Goal: Information Seeking & Learning: Find specific page/section

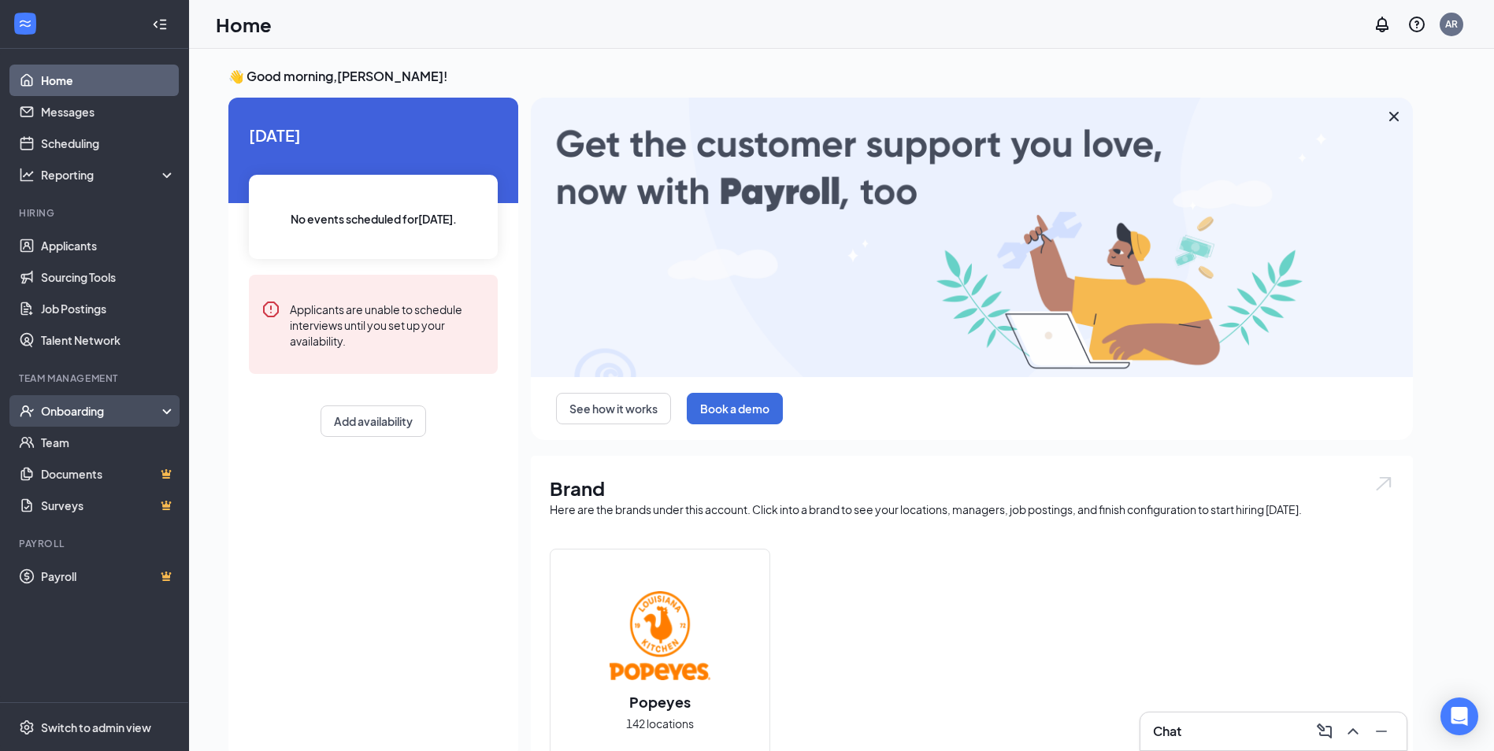
click at [162, 406] on div "Onboarding" at bounding box center [94, 411] width 189 height 32
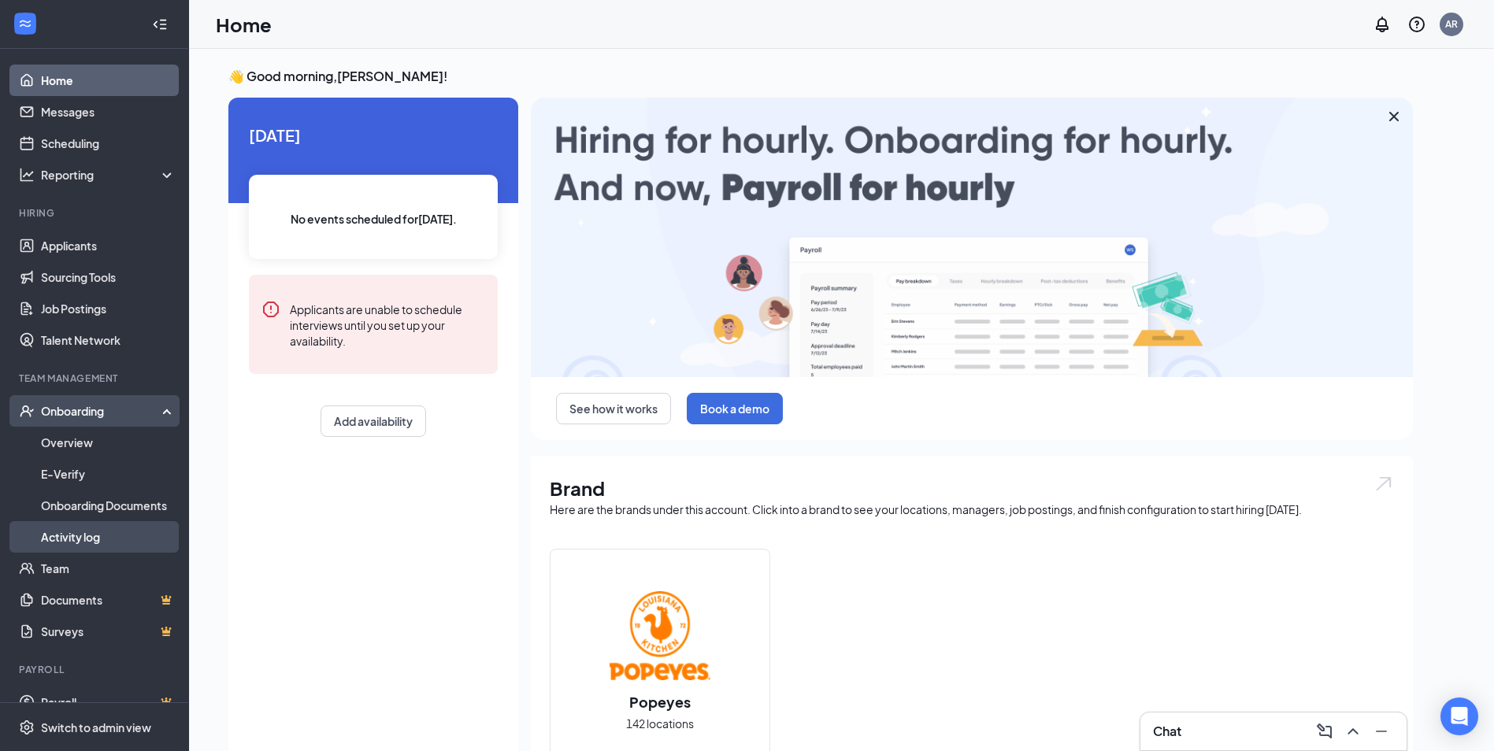
click at [106, 535] on link "Activity log" at bounding box center [108, 537] width 135 height 32
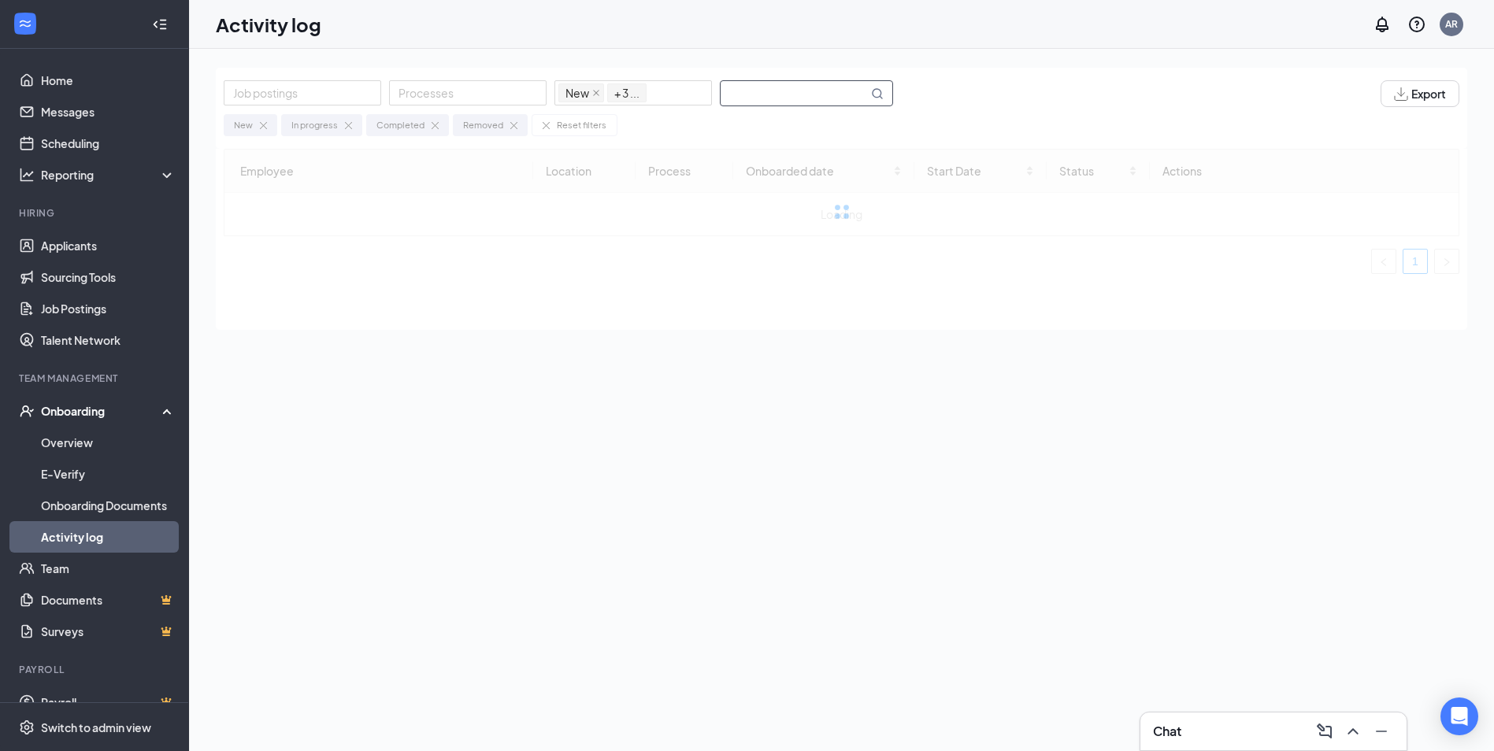
click at [754, 94] on input "text" at bounding box center [794, 93] width 147 height 24
drag, startPoint x: 759, startPoint y: 92, endPoint x: 805, endPoint y: 92, distance: 45.7
click at [805, 92] on input "[PERSON_NAME]" at bounding box center [794, 93] width 147 height 24
type input "tevin"
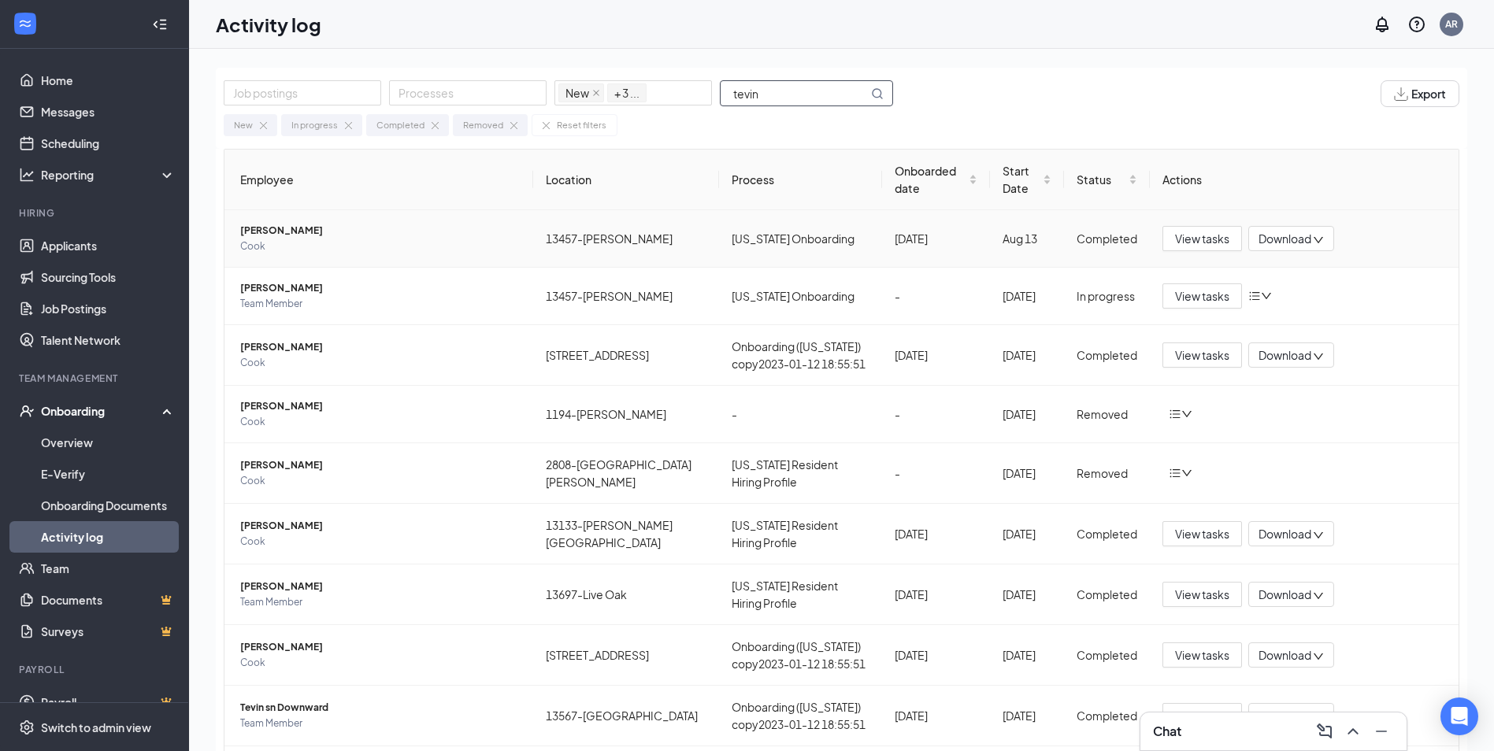
click at [270, 225] on span "[PERSON_NAME]" at bounding box center [380, 231] width 280 height 16
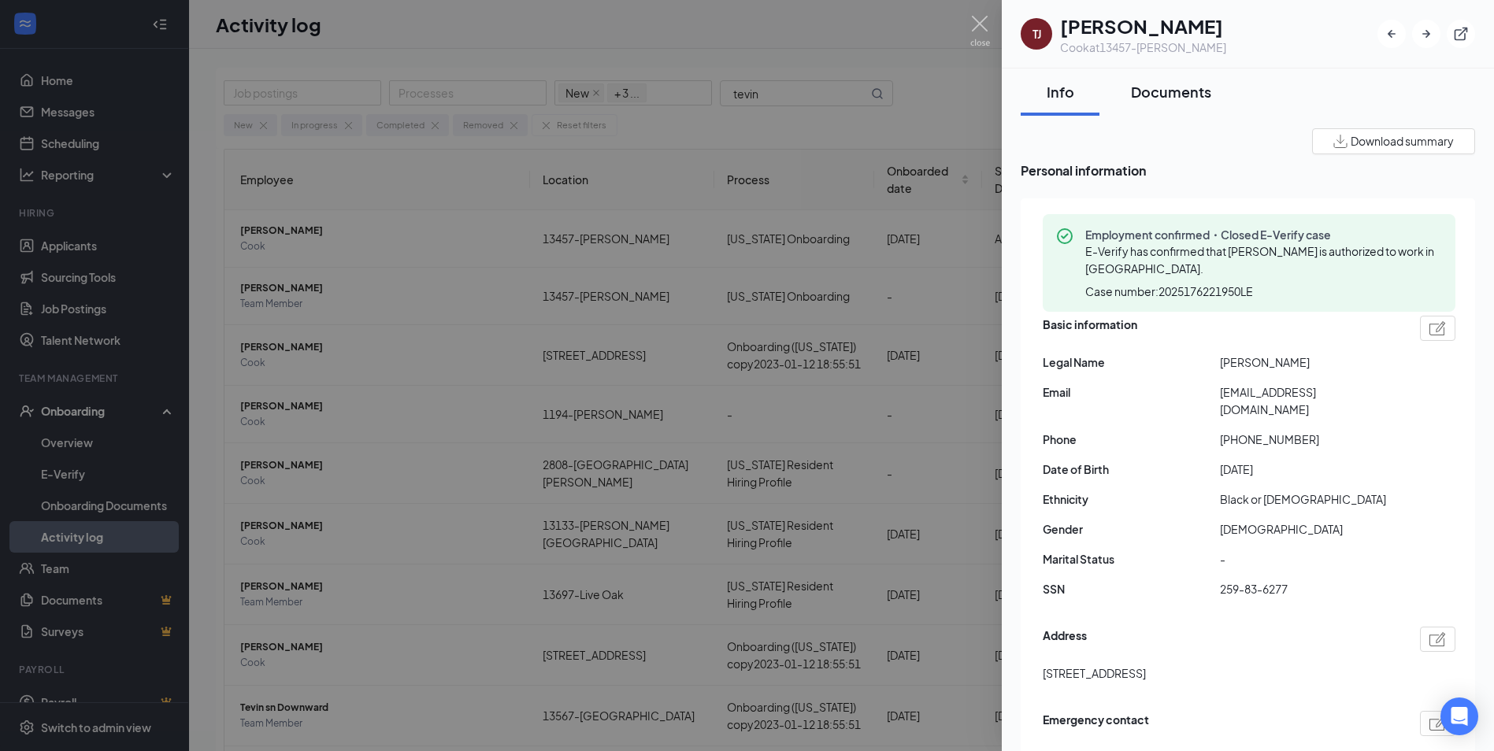
click at [1149, 91] on div "Documents" at bounding box center [1171, 92] width 80 height 20
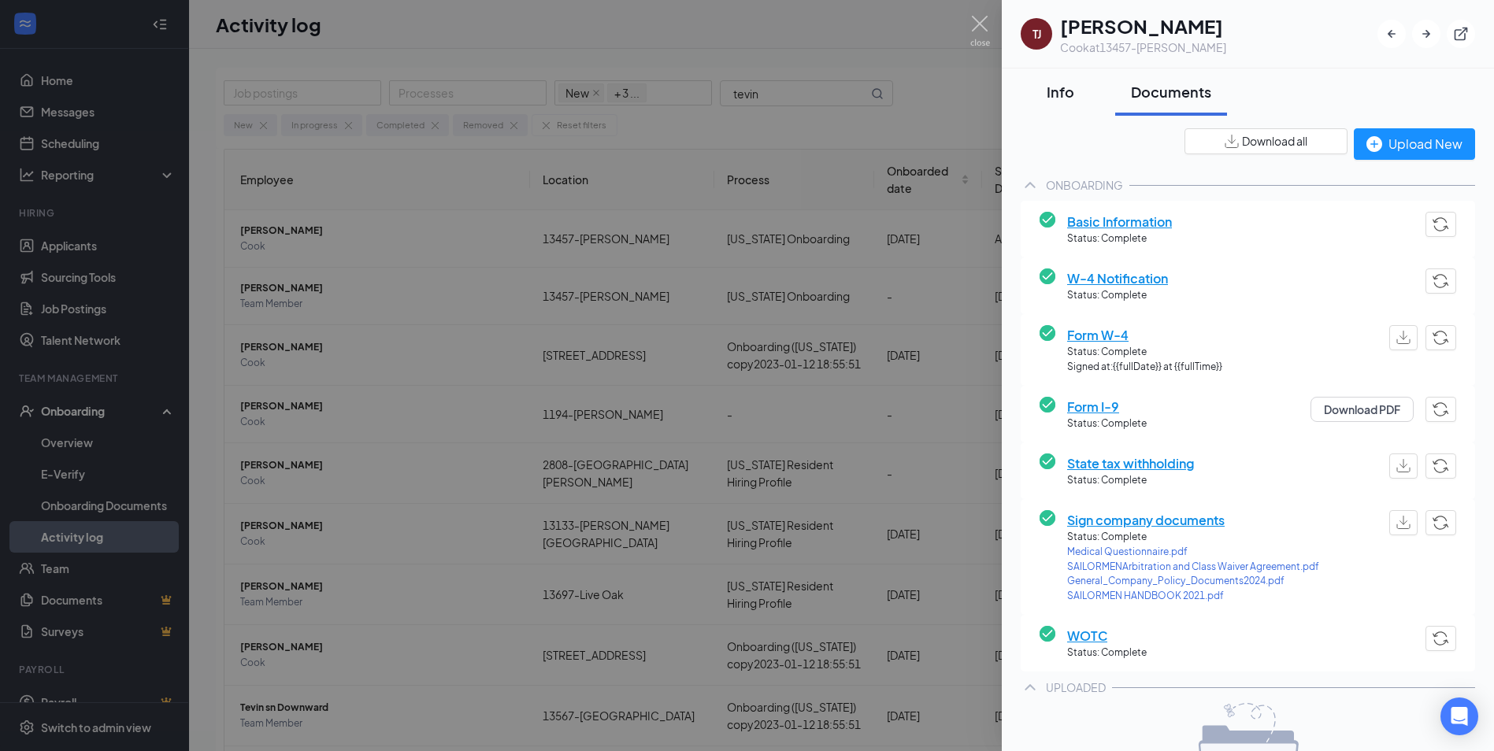
click at [1054, 98] on div "Info" at bounding box center [1060, 92] width 47 height 20
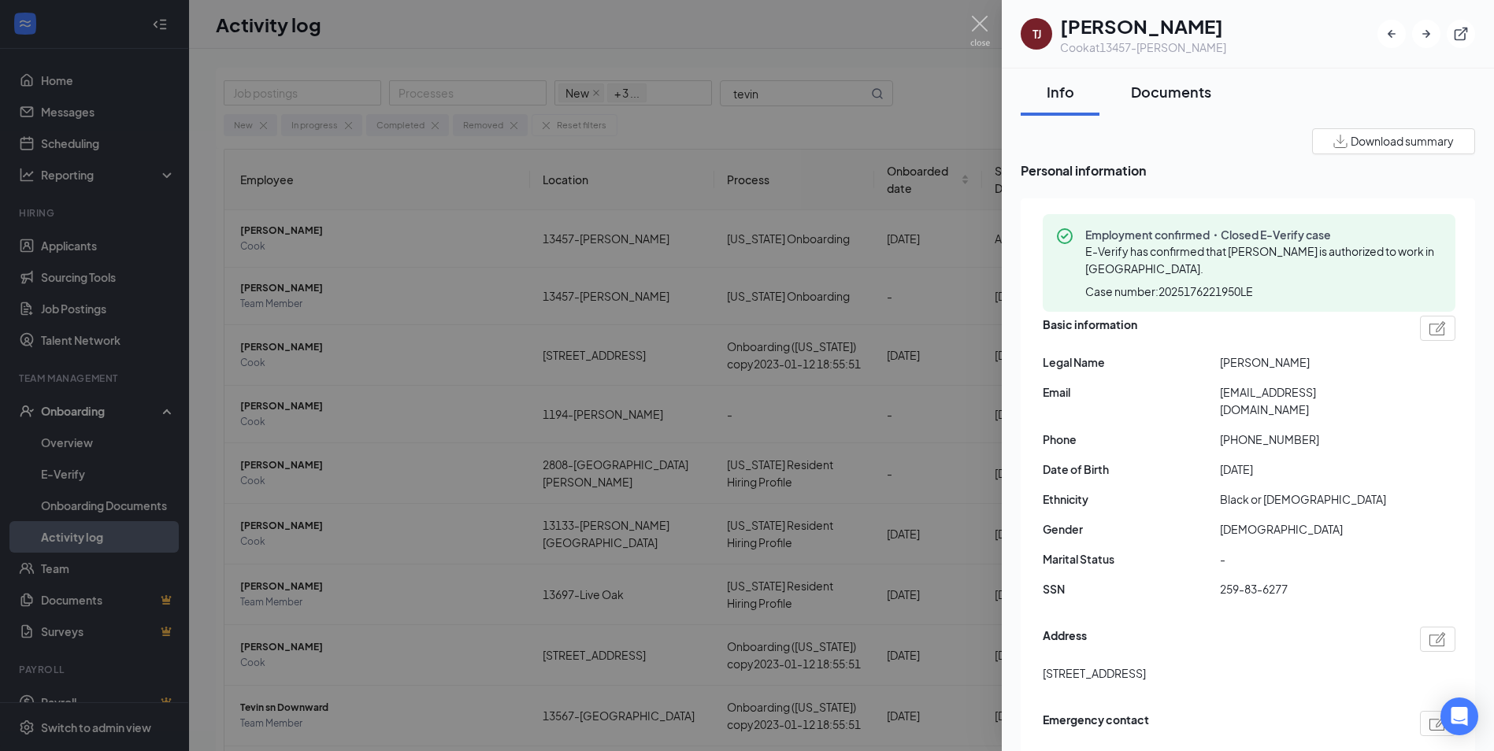
click at [1158, 88] on div "Documents" at bounding box center [1171, 92] width 80 height 20
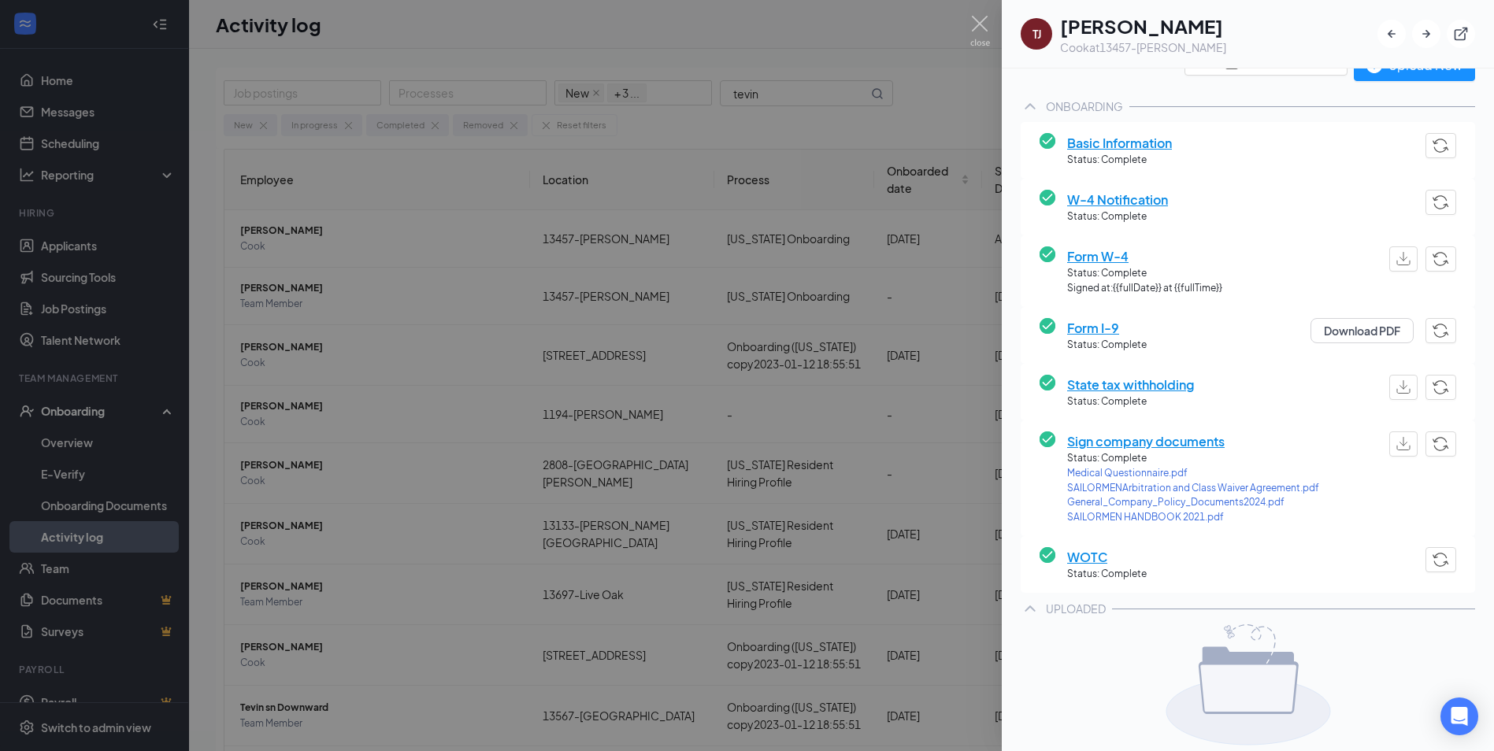
scroll to position [158, 0]
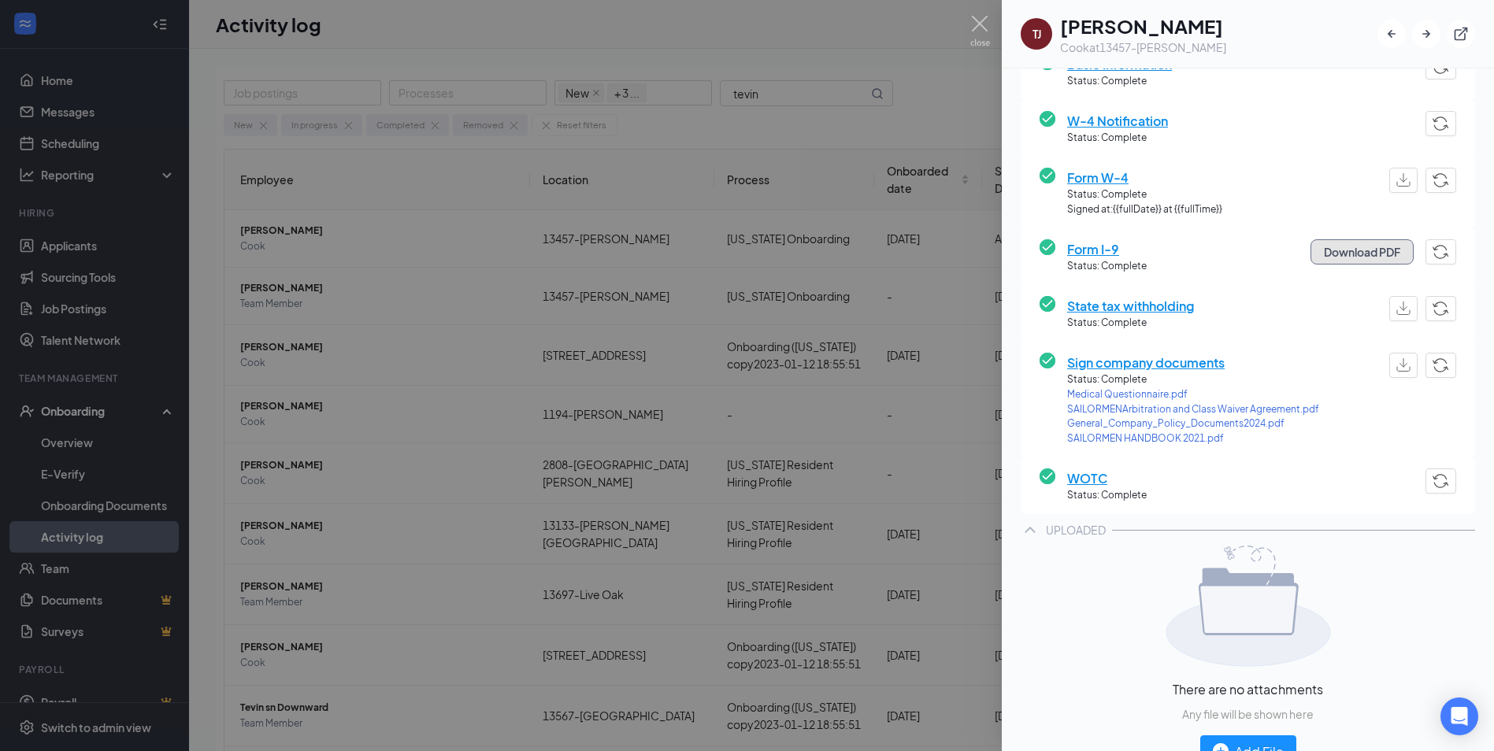
click at [1330, 252] on button "Download PDF" at bounding box center [1362, 251] width 103 height 25
click at [1098, 247] on span "Form I-9" at bounding box center [1107, 249] width 80 height 20
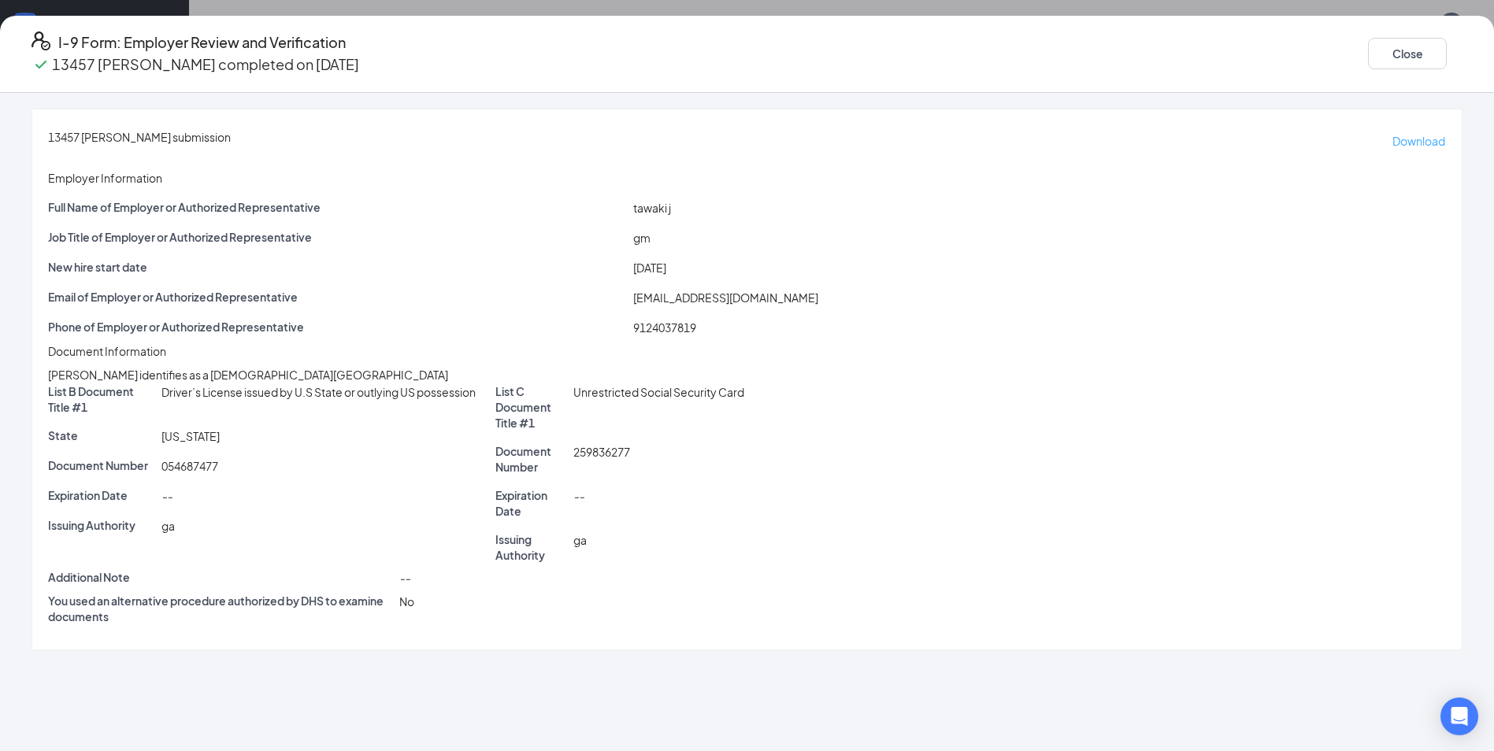
click at [1393, 132] on p "Download" at bounding box center [1419, 140] width 53 height 17
click at [1368, 38] on button "Close" at bounding box center [1407, 54] width 79 height 32
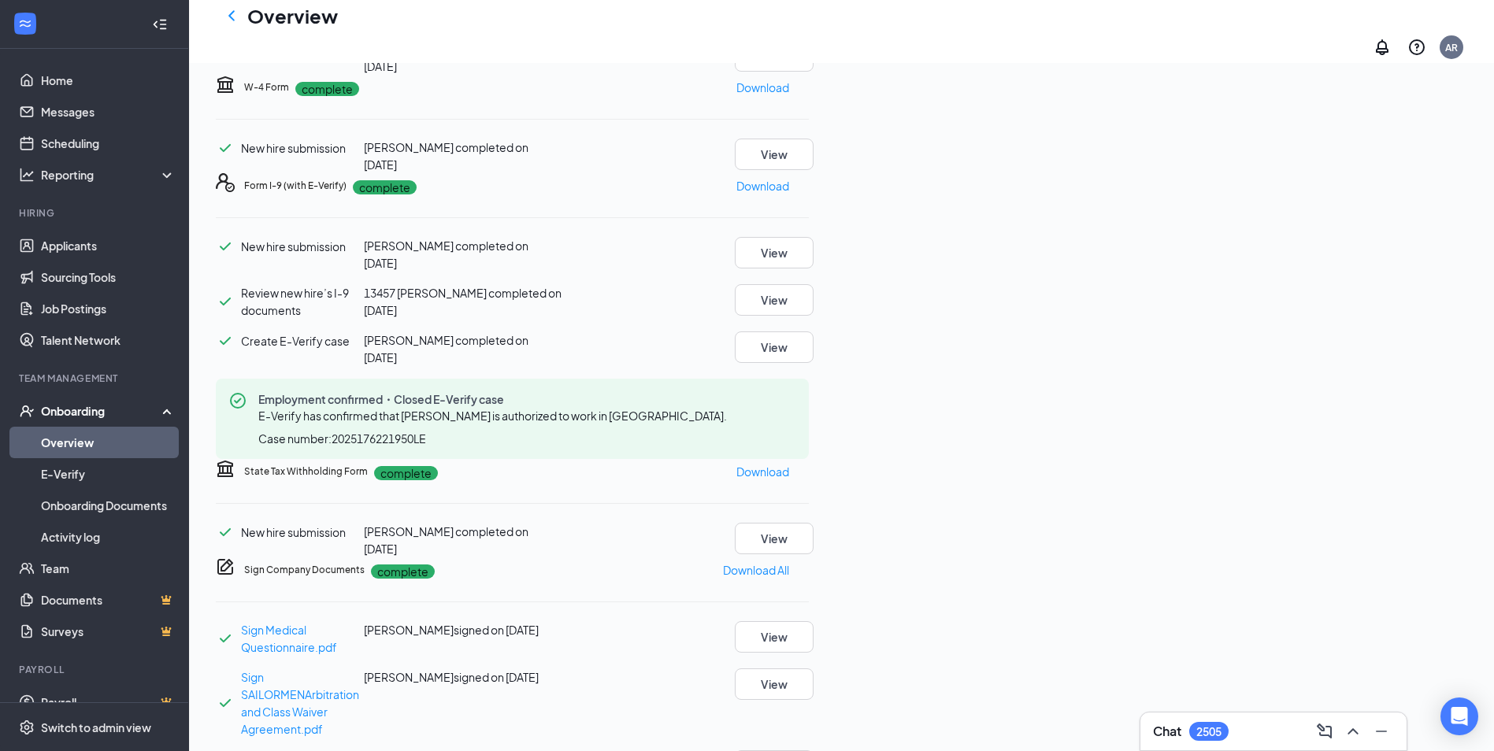
scroll to position [315, 0]
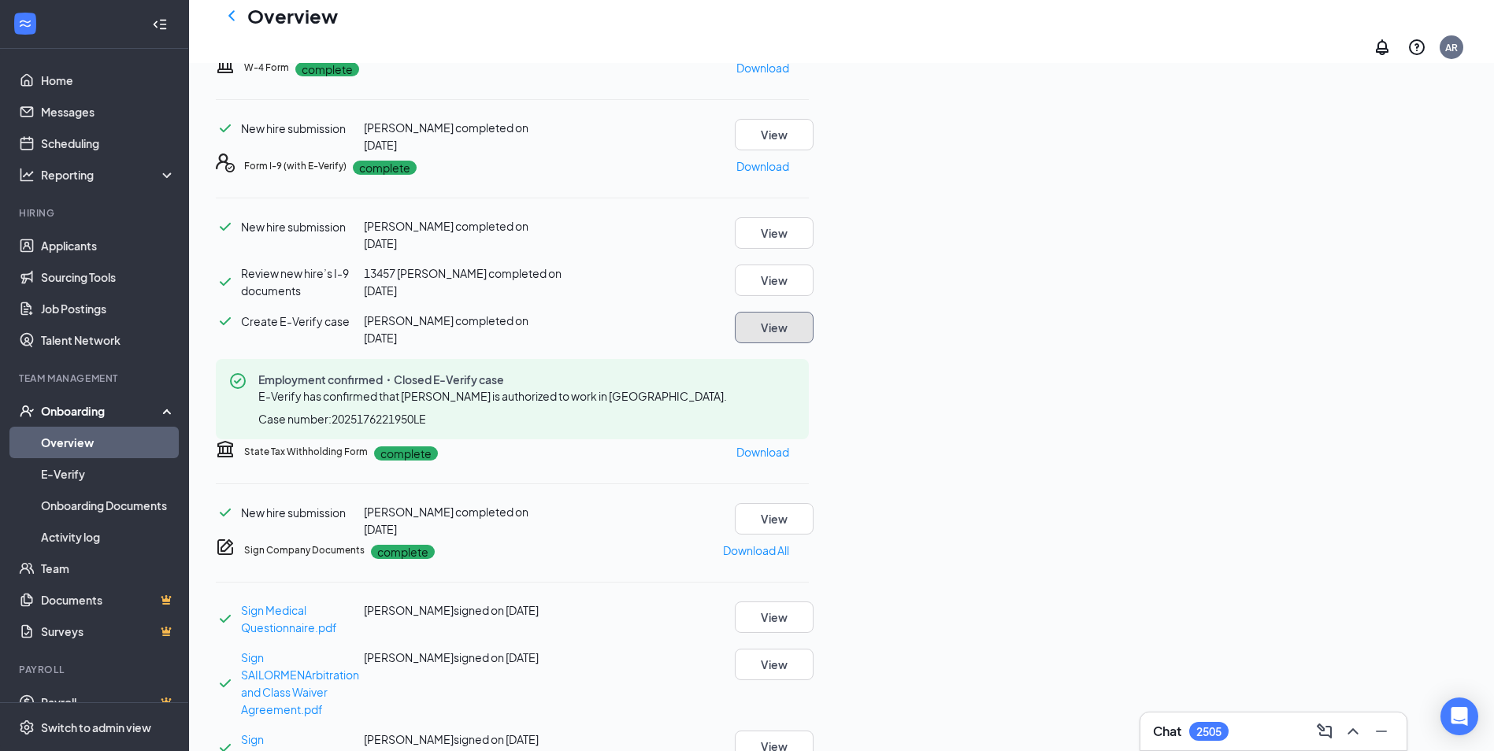
click at [814, 343] on button "View" at bounding box center [774, 328] width 79 height 32
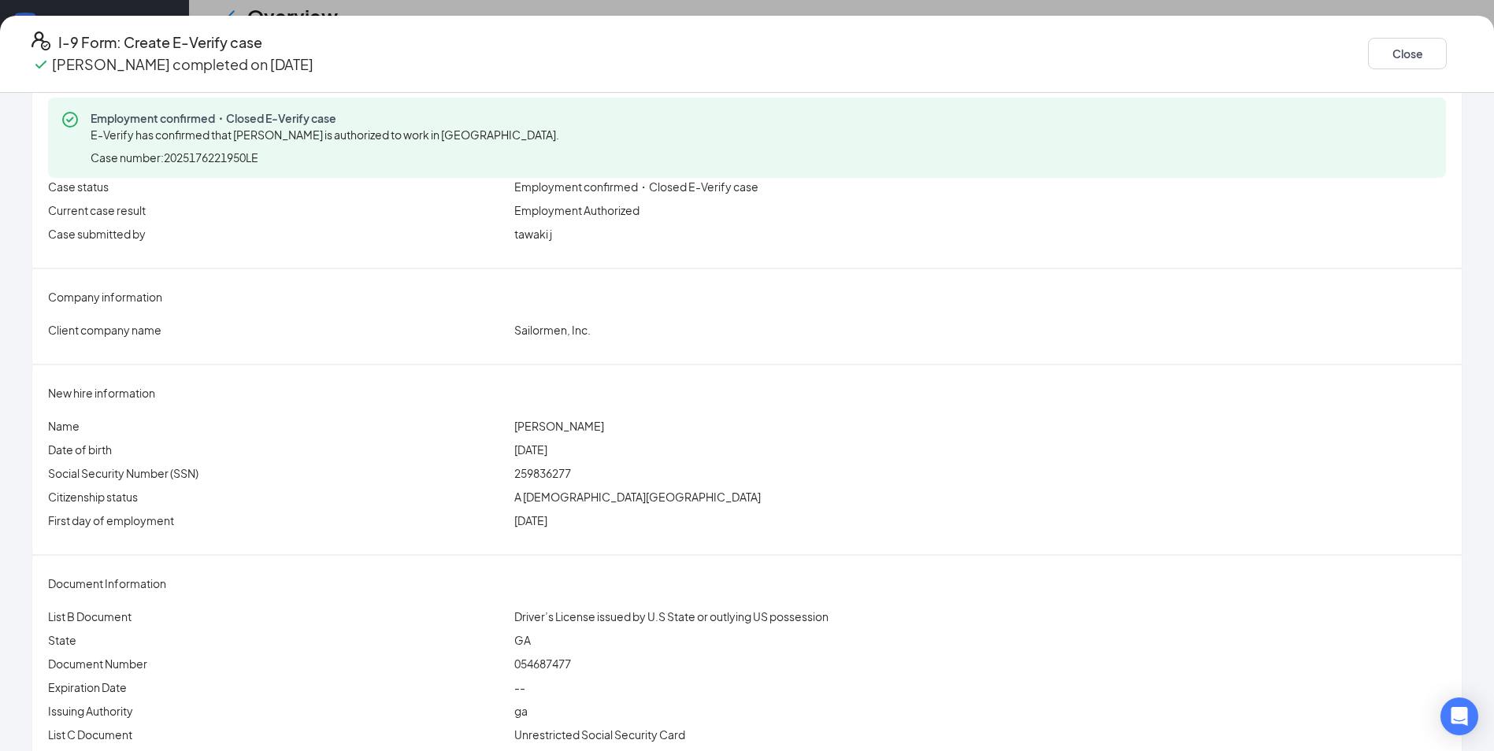
scroll to position [79, 0]
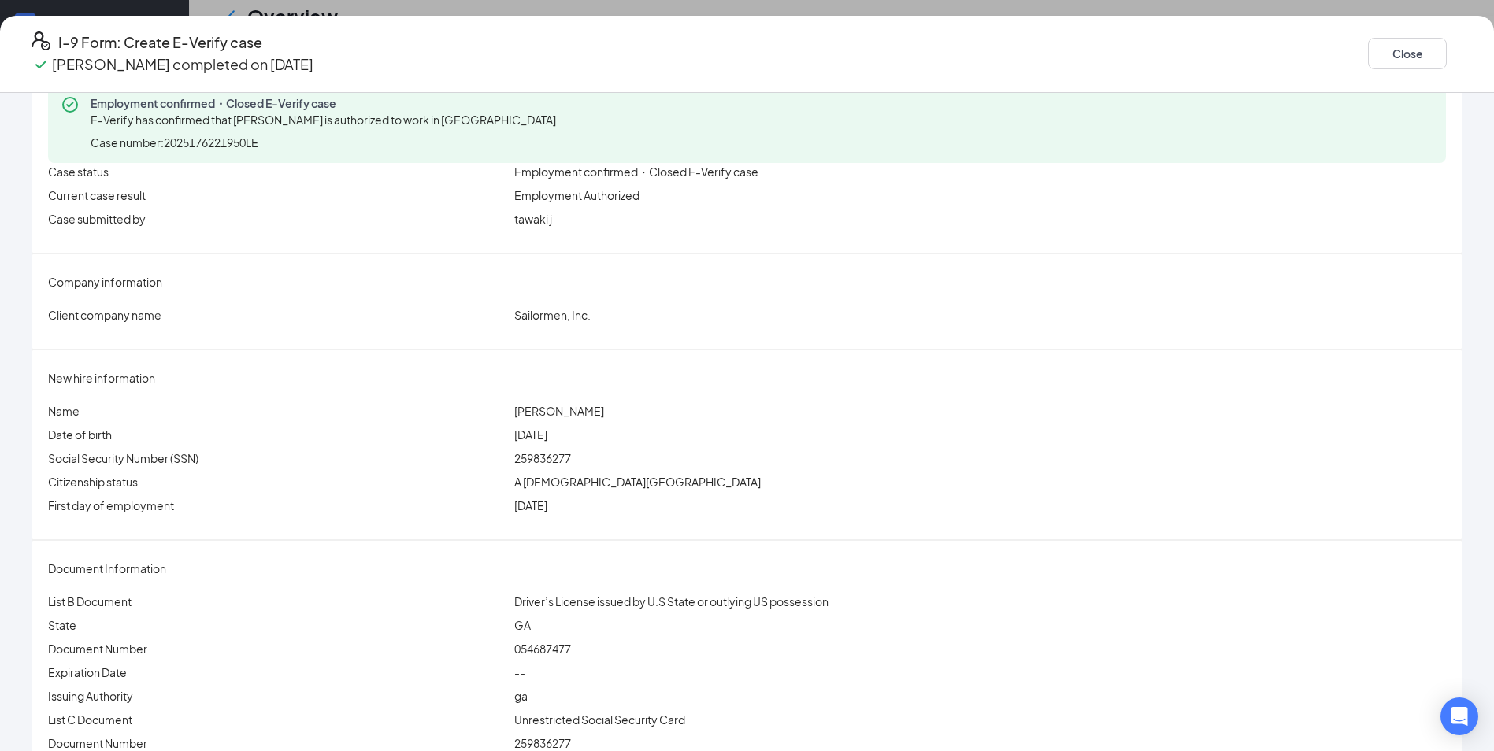
click at [1463, 54] on icon "Ellipses" at bounding box center [1463, 54] width 0 height 0
click at [1368, 43] on button "Close" at bounding box center [1407, 54] width 79 height 32
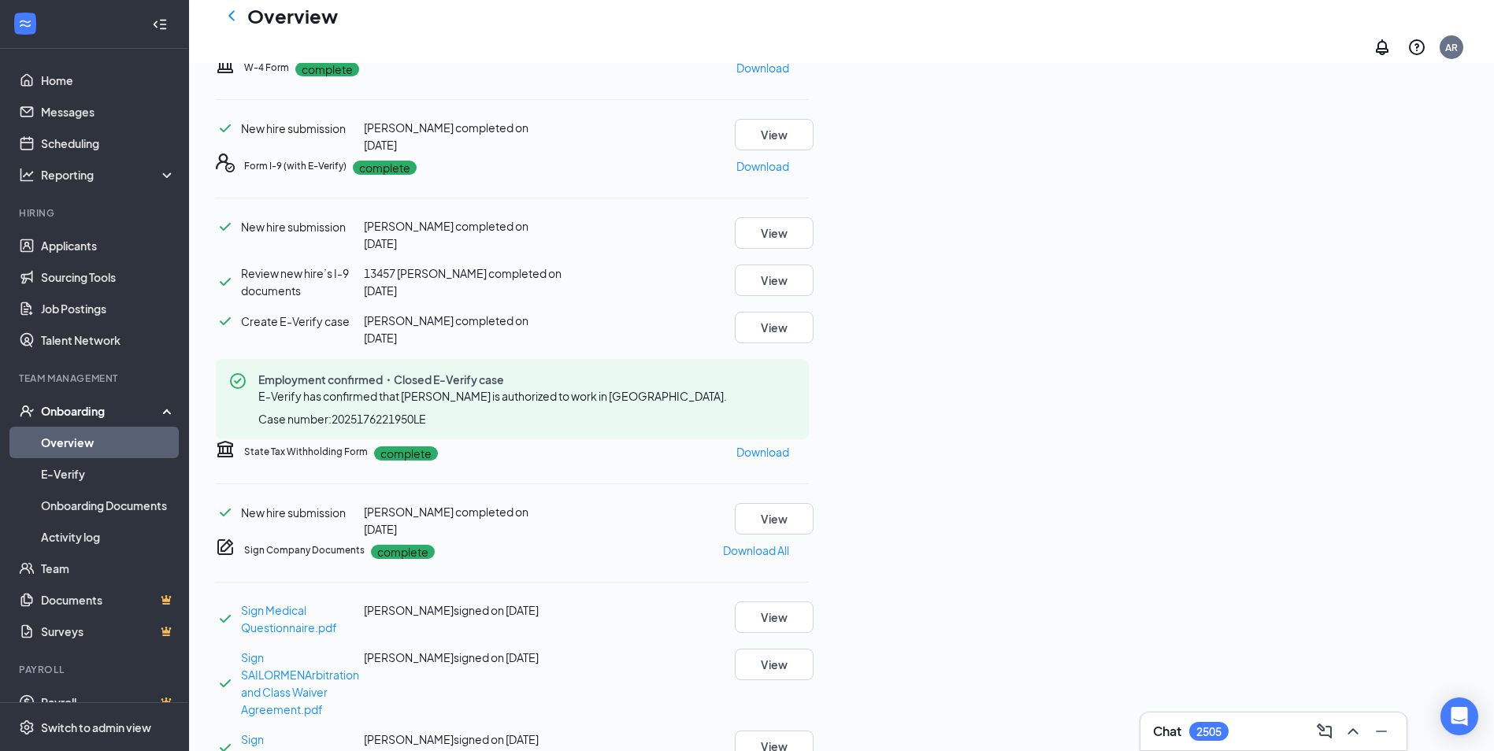
click at [809, 166] on icon "Ellipses" at bounding box center [809, 166] width 0 height 0
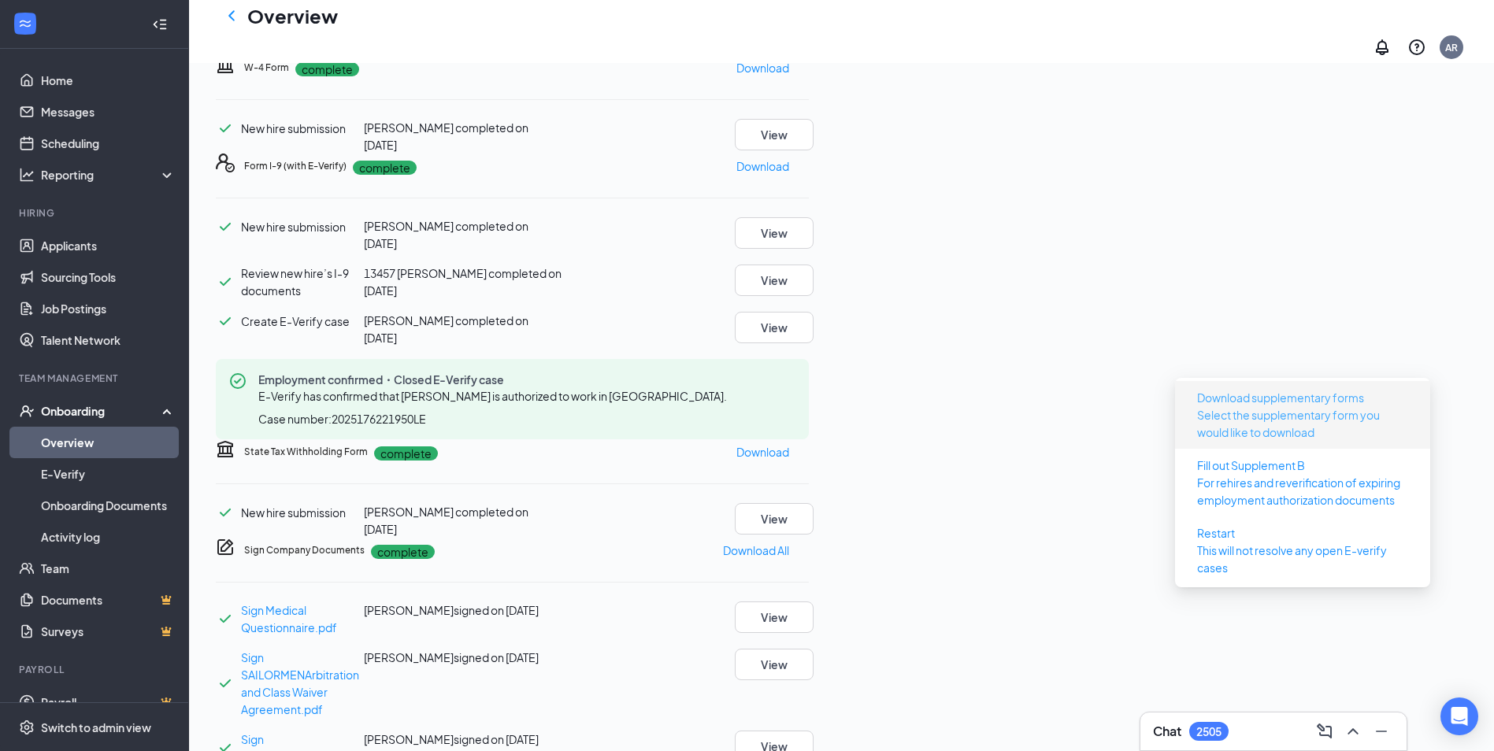
click at [1232, 415] on p "Select the supplementary form you would like to download" at bounding box center [1302, 423] width 211 height 35
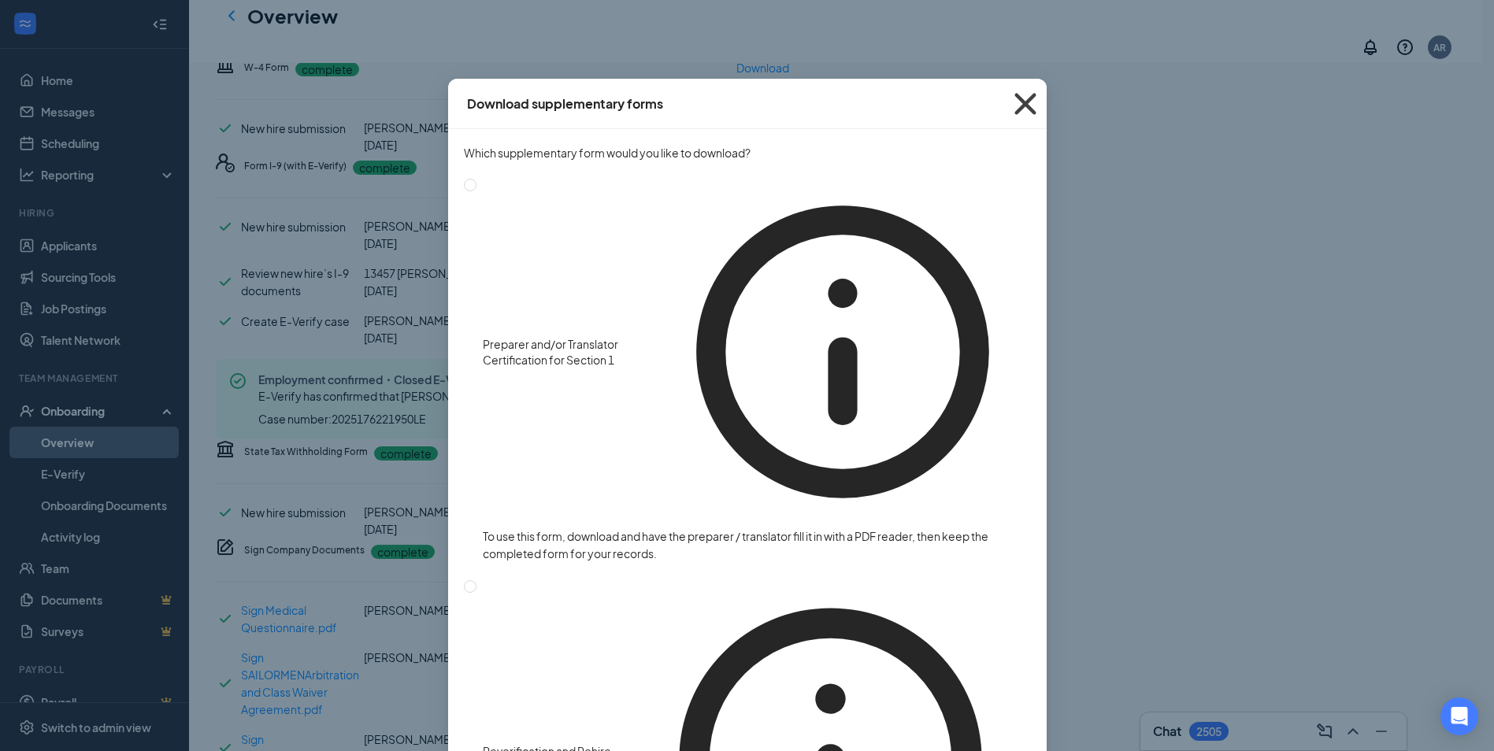
click at [1025, 108] on icon "Cross" at bounding box center [1025, 104] width 43 height 43
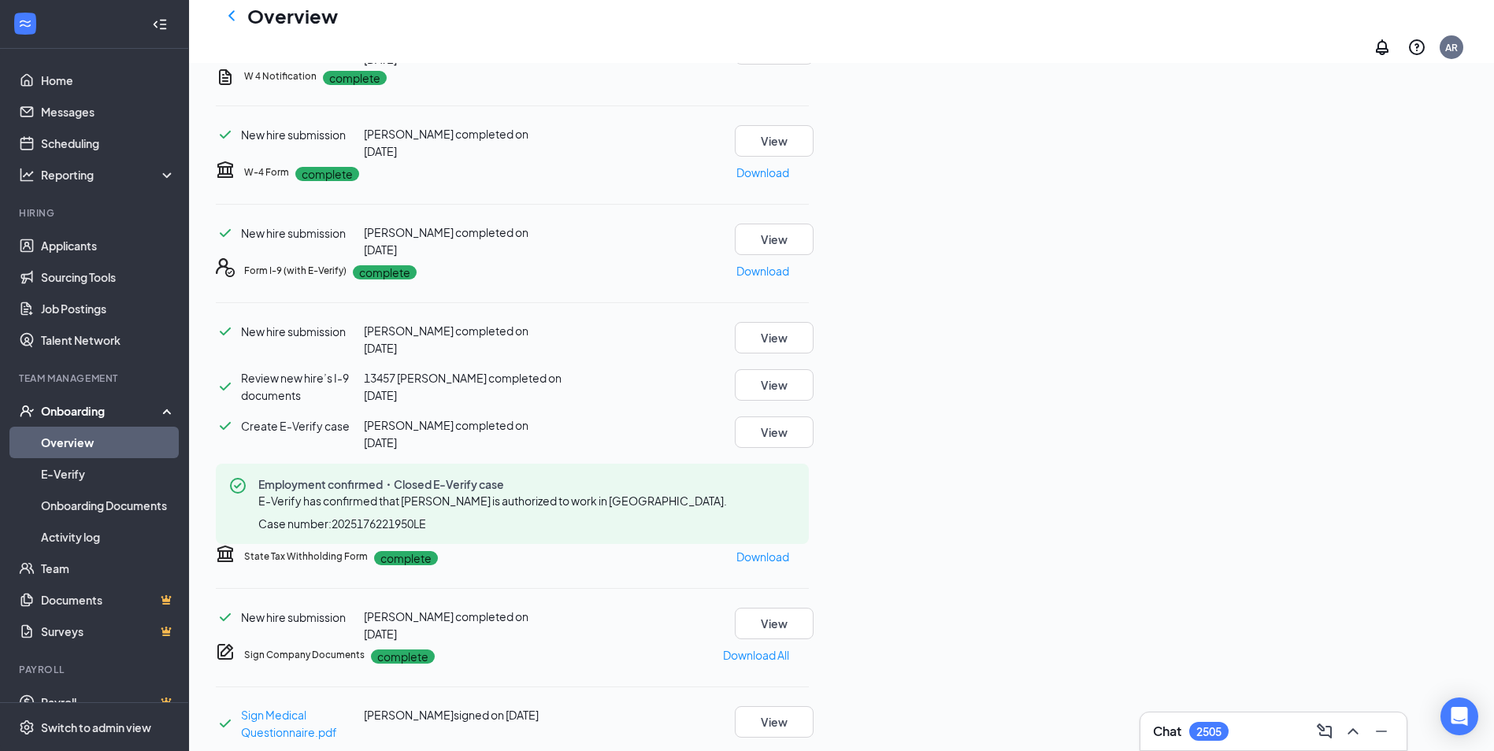
scroll to position [154, 0]
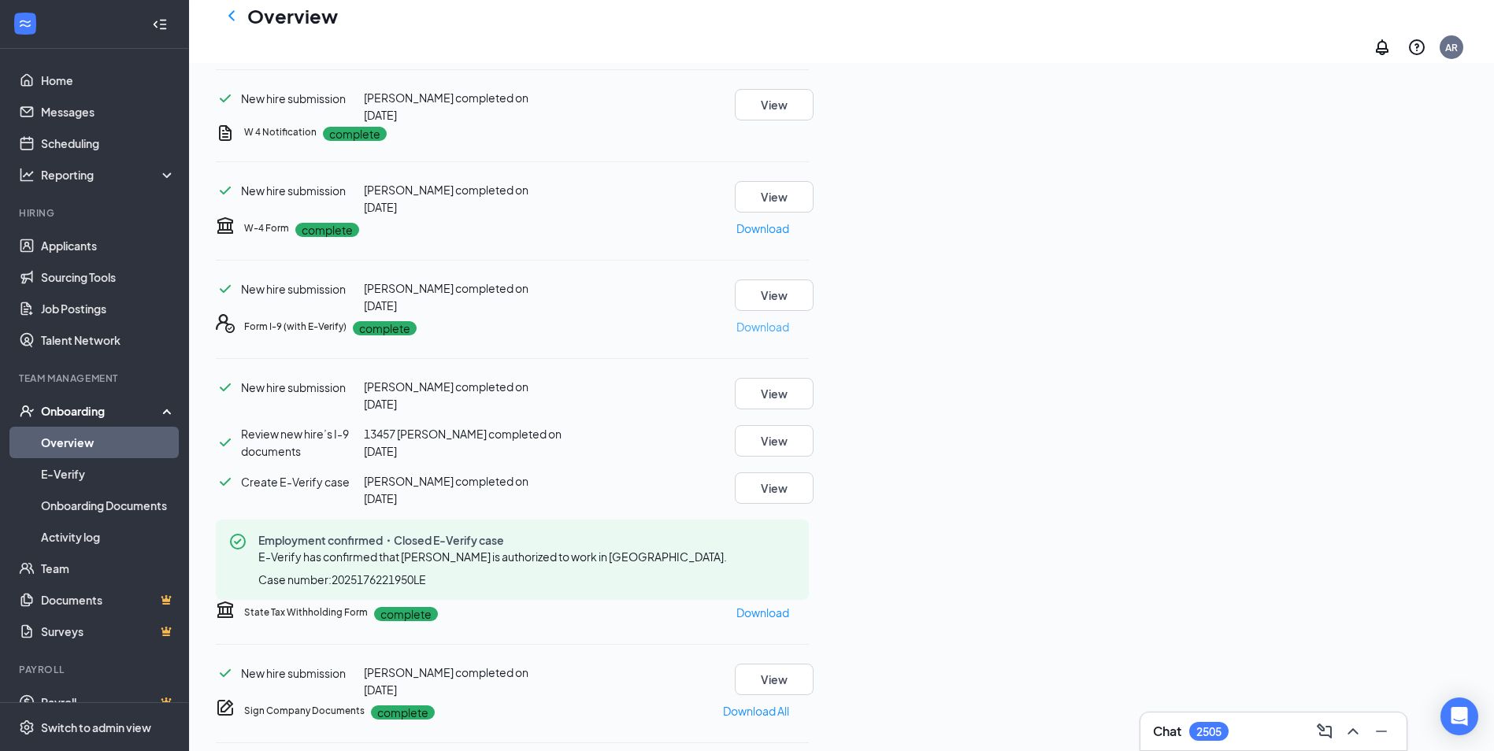
click at [789, 336] on p "Download" at bounding box center [762, 326] width 53 height 17
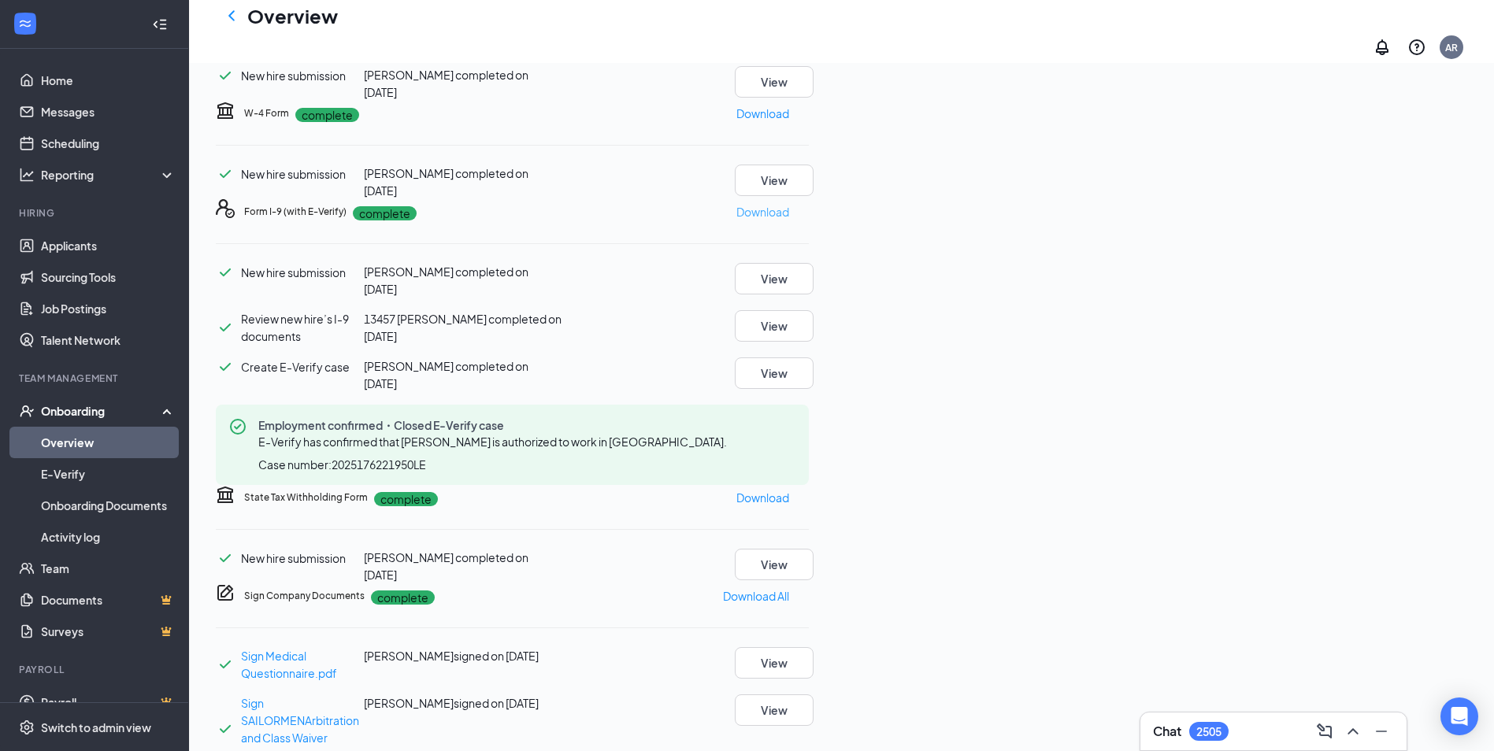
scroll to position [312, 0]
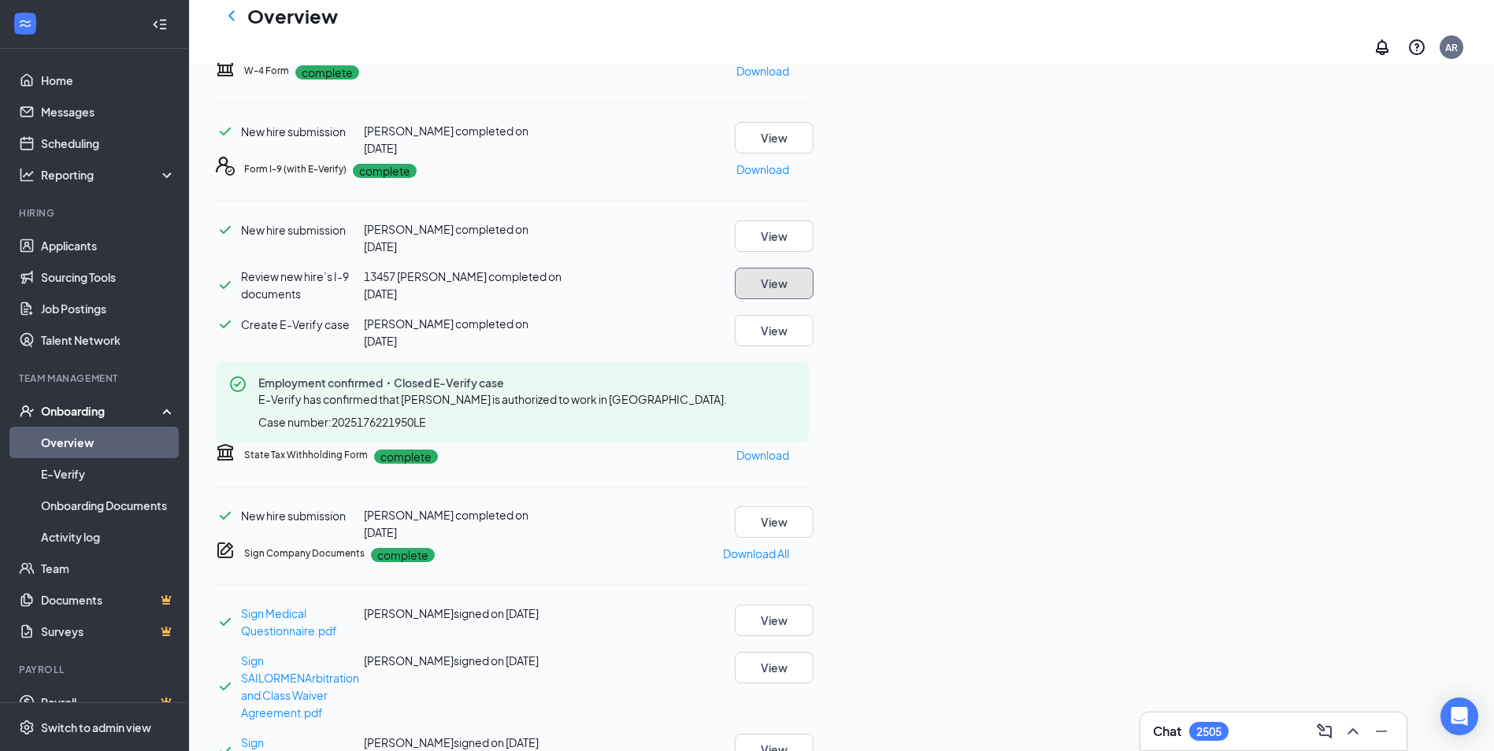
click at [814, 299] on button "View" at bounding box center [774, 284] width 79 height 32
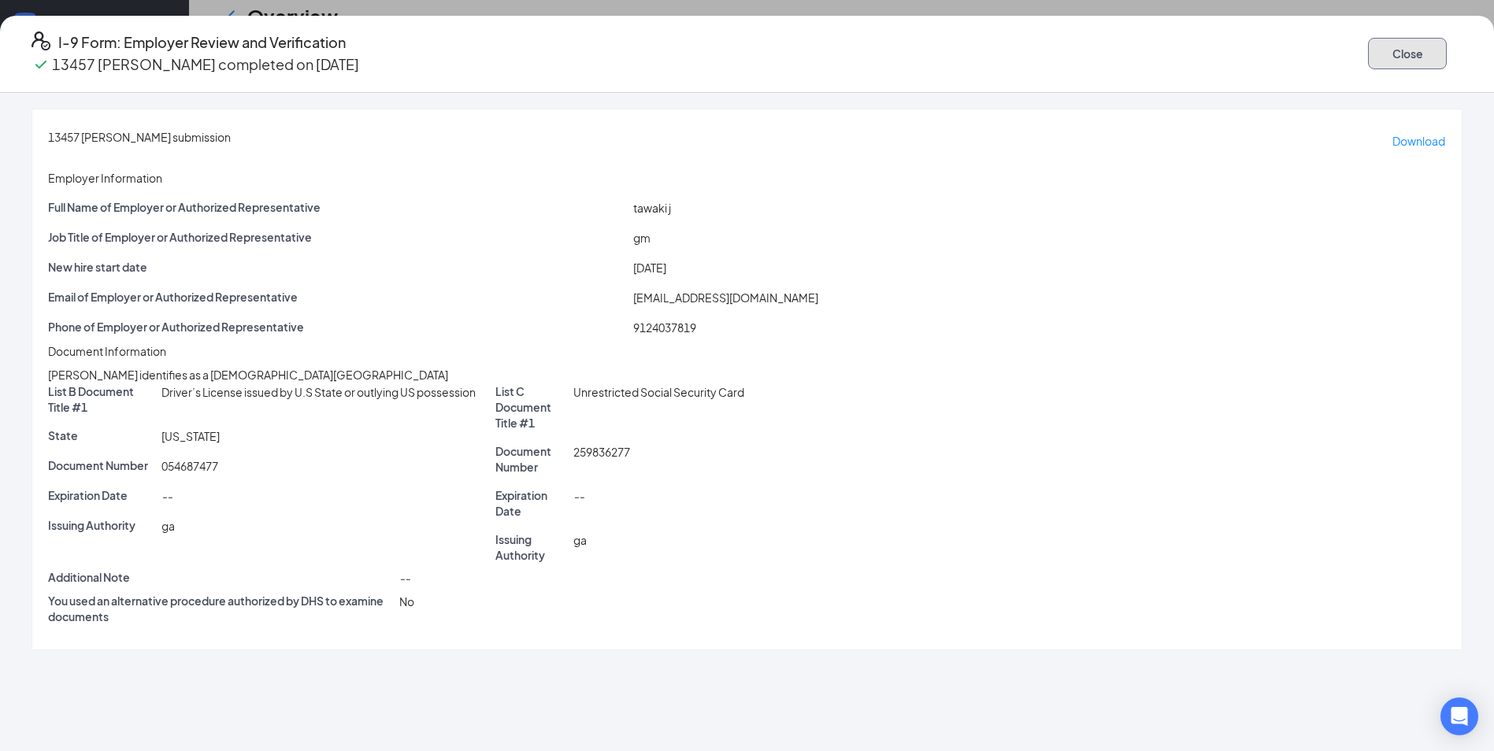
click at [1368, 46] on button "Close" at bounding box center [1407, 54] width 79 height 32
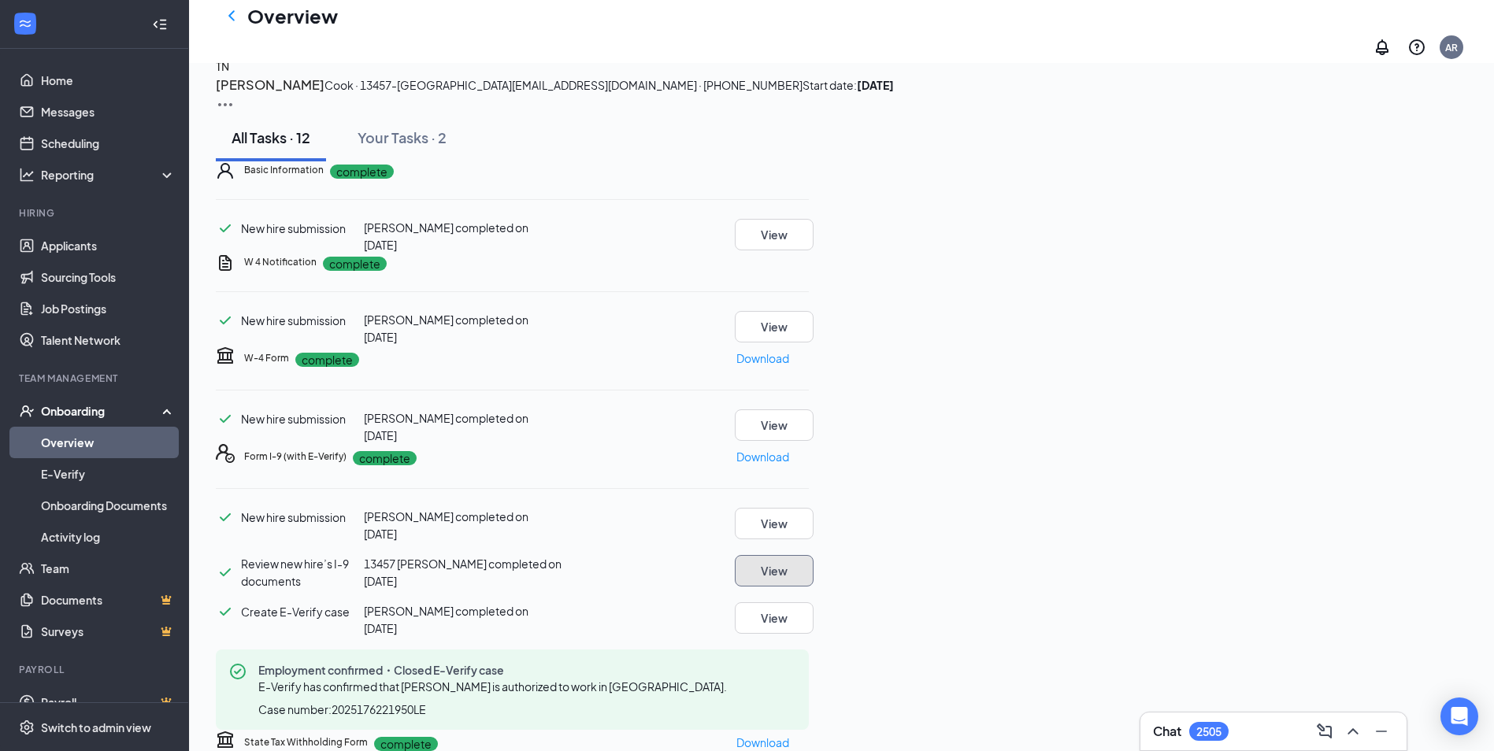
scroll to position [0, 0]
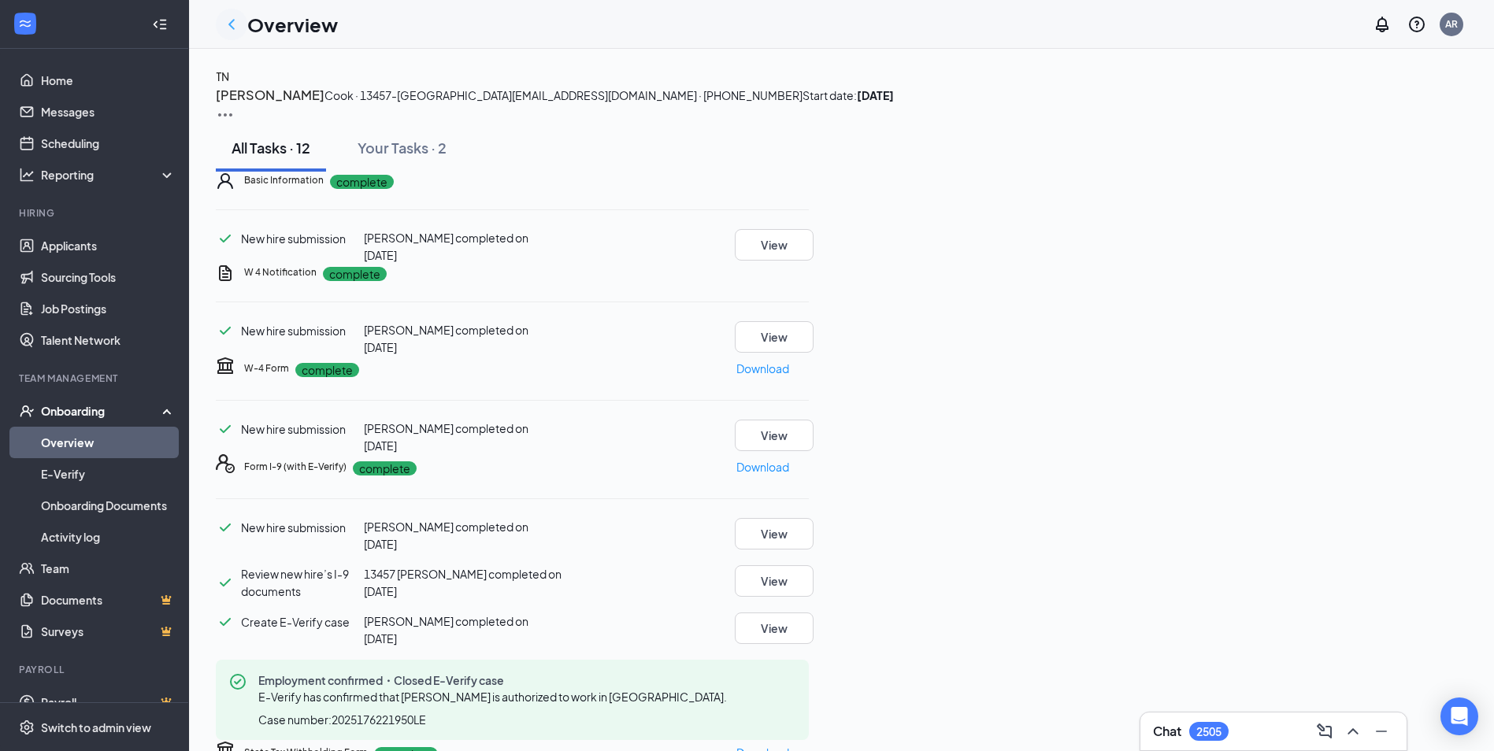
click at [232, 23] on icon "ChevronLeft" at bounding box center [231, 24] width 19 height 19
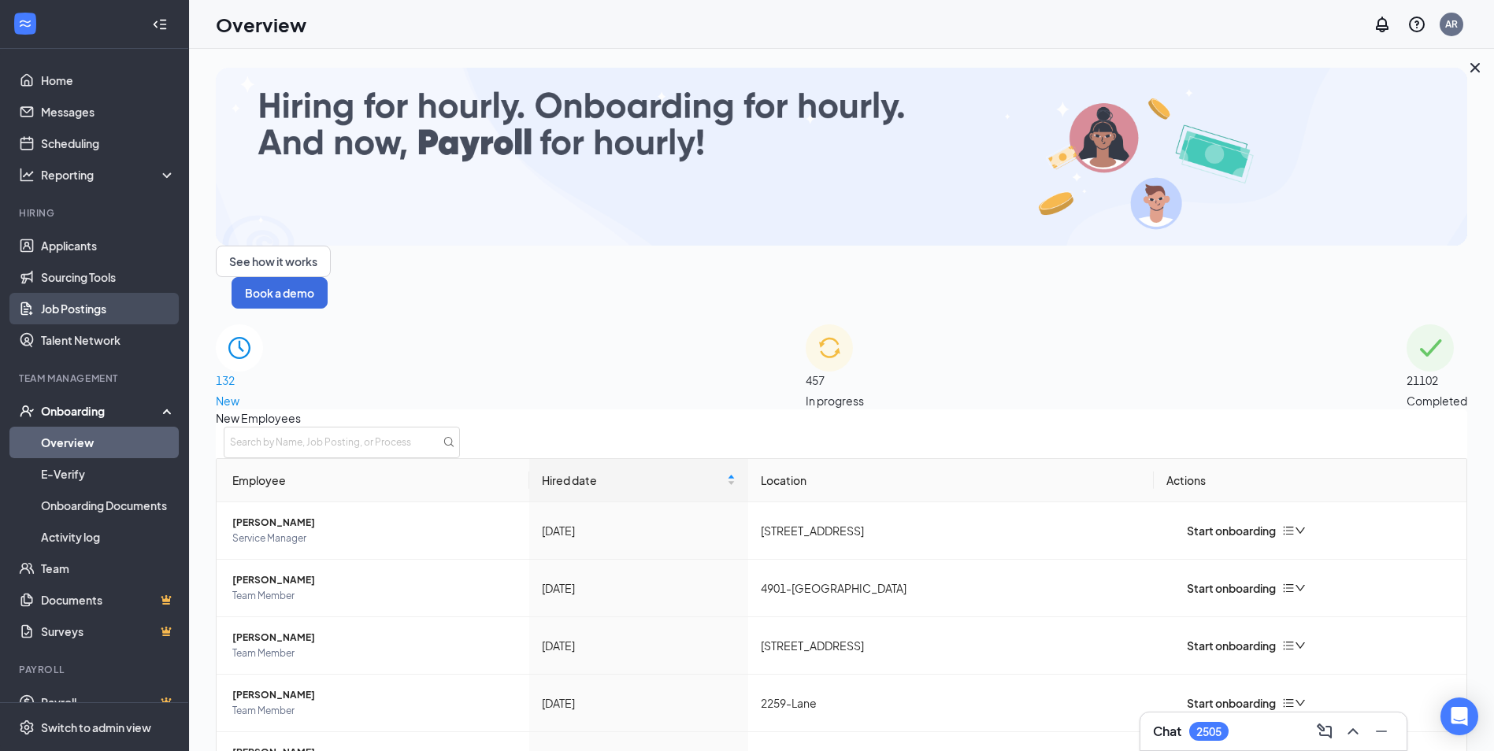
click at [69, 308] on link "Job Postings" at bounding box center [108, 309] width 135 height 32
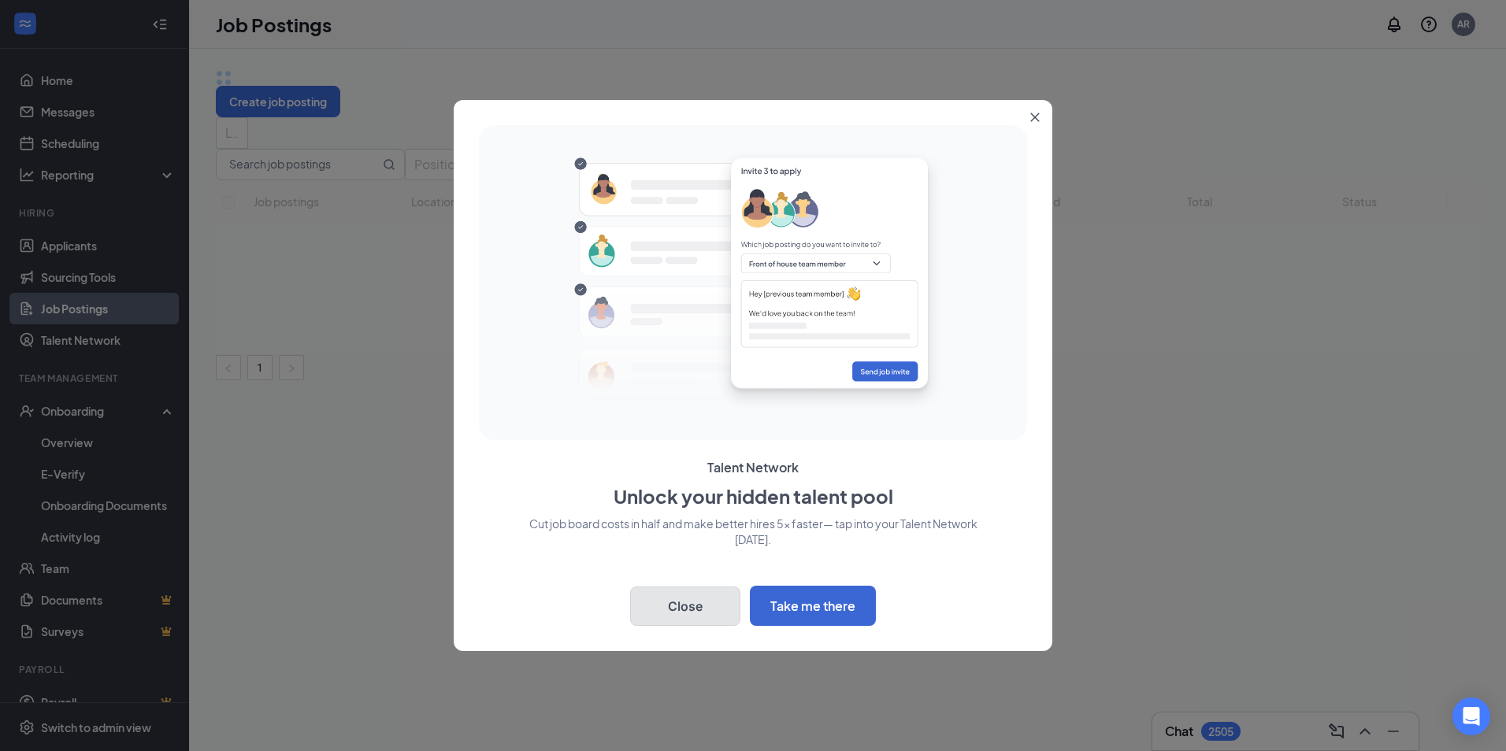
click at [718, 595] on button "Close" at bounding box center [685, 606] width 110 height 39
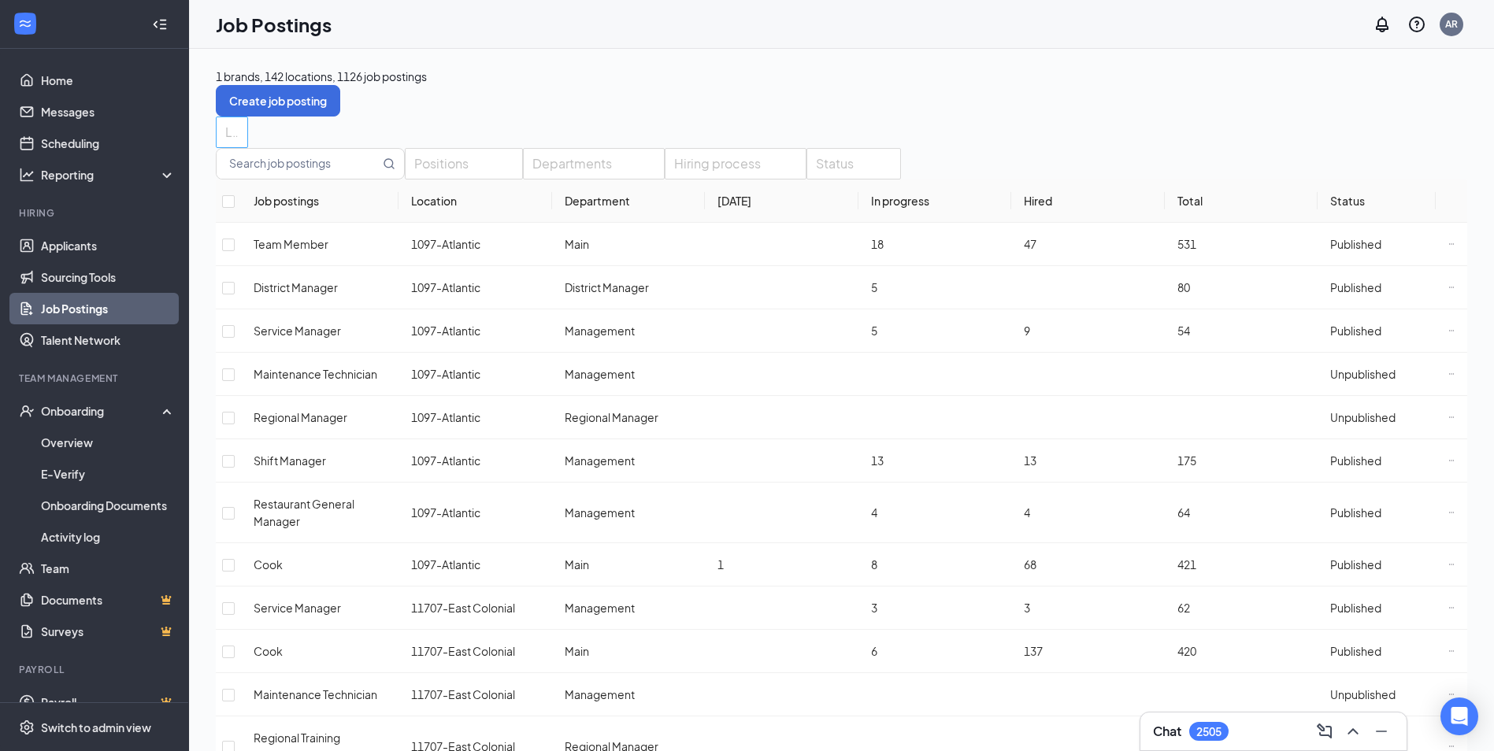
click at [228, 134] on div at bounding box center [224, 132] width 9 height 25
type input "jes"
click at [282, 198] on span "13457-[PERSON_NAME]" at bounding box center [288, 191] width 127 height 14
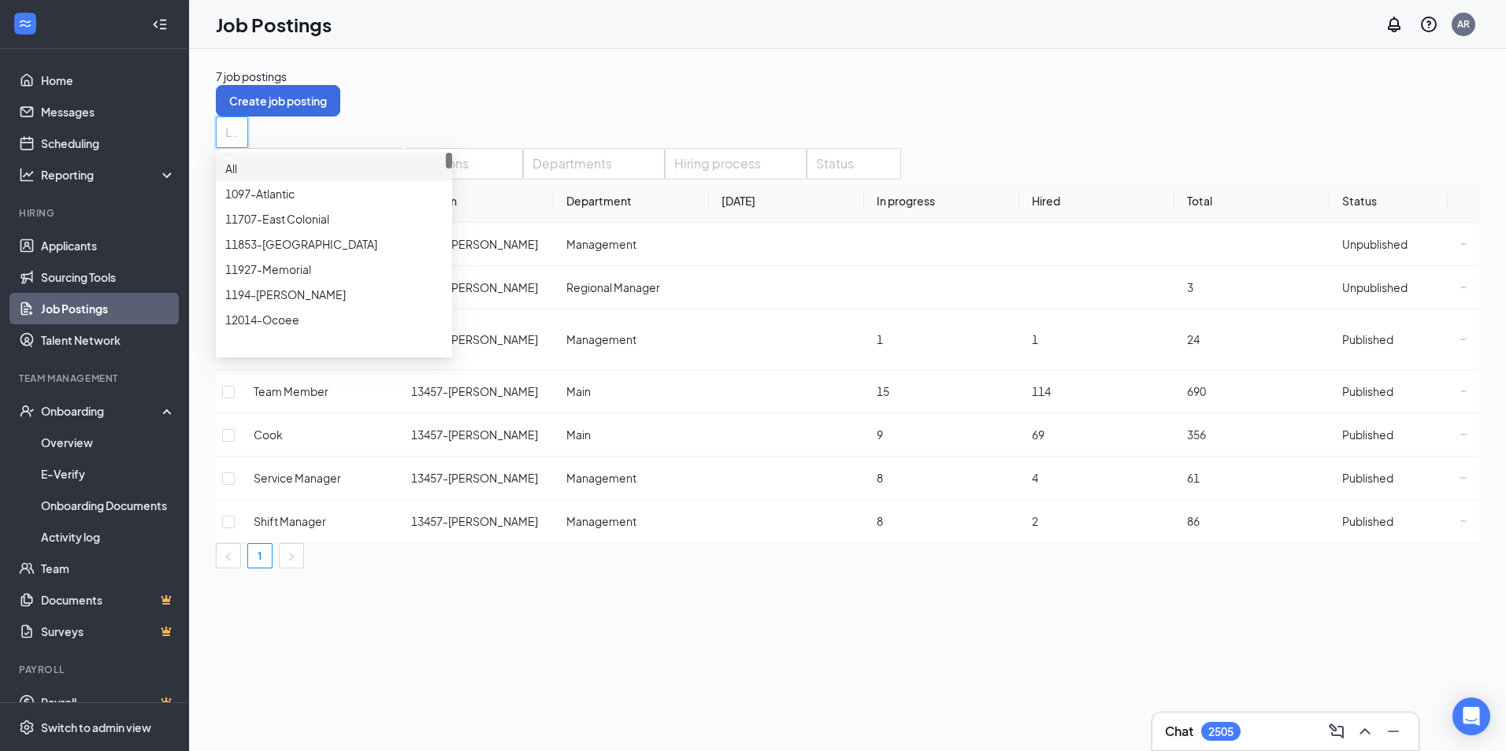
click at [672, 71] on div "7 job postings Create job posting" at bounding box center [847, 92] width 1263 height 49
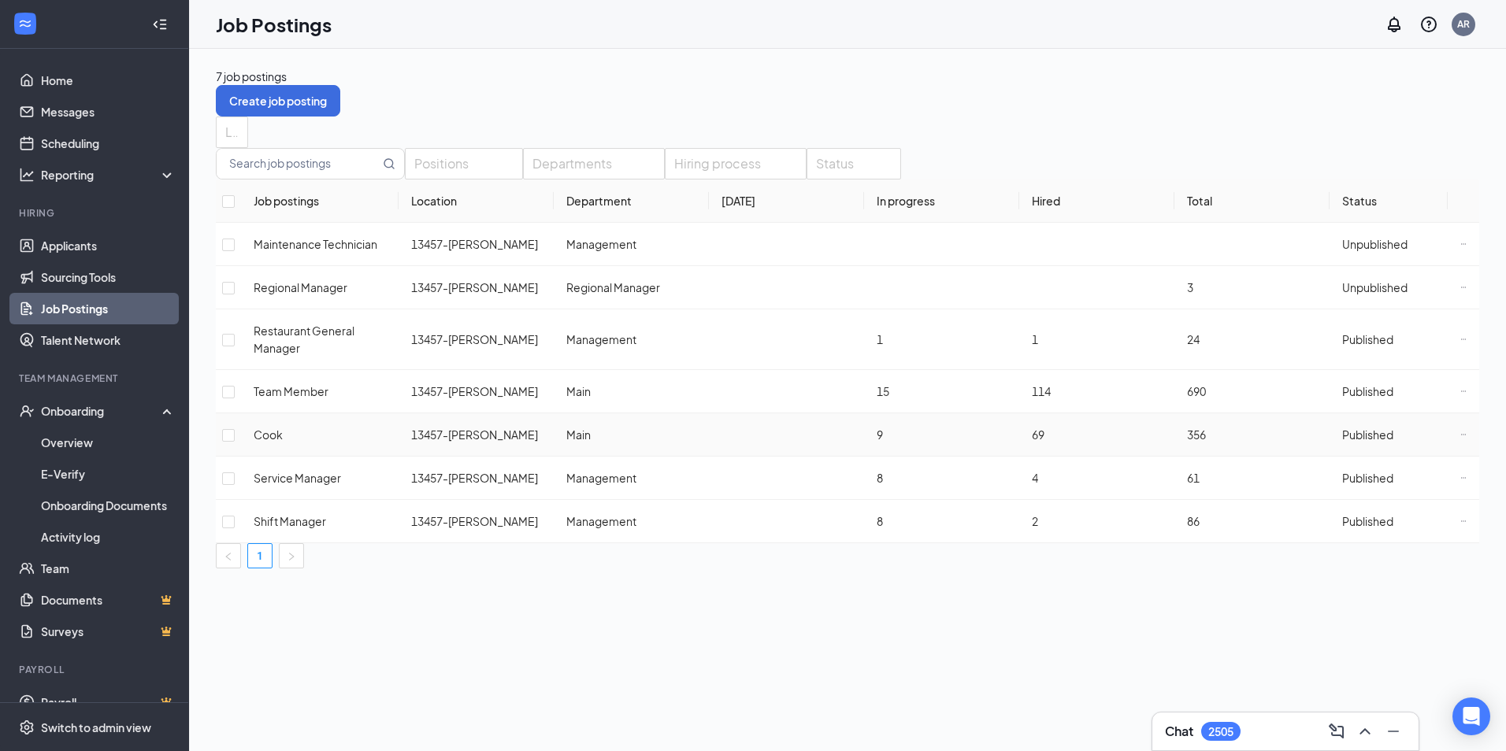
click at [283, 442] on span "Cook" at bounding box center [268, 435] width 29 height 14
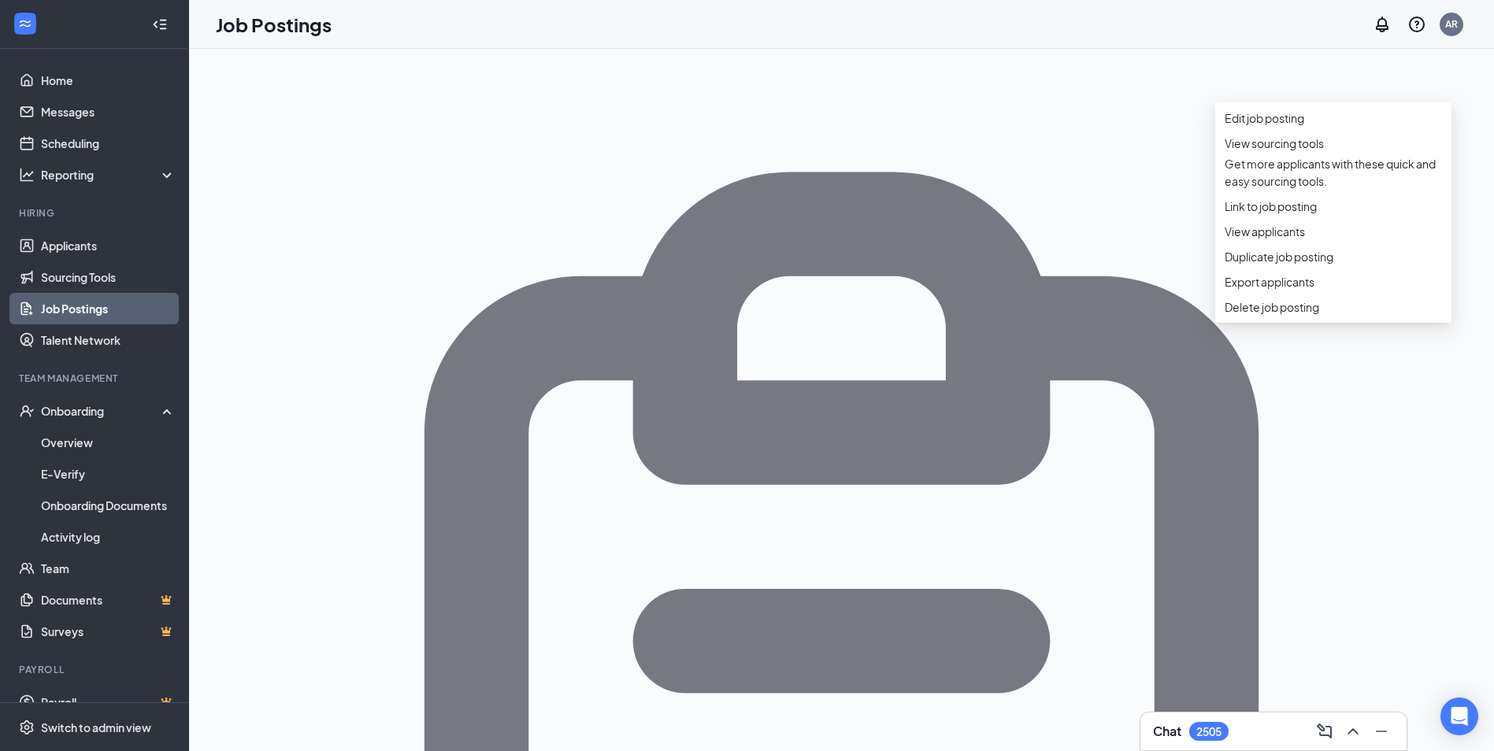
click at [478, 32] on div "Job Postings AR" at bounding box center [841, 24] width 1305 height 49
